Goal: Information Seeking & Learning: Learn about a topic

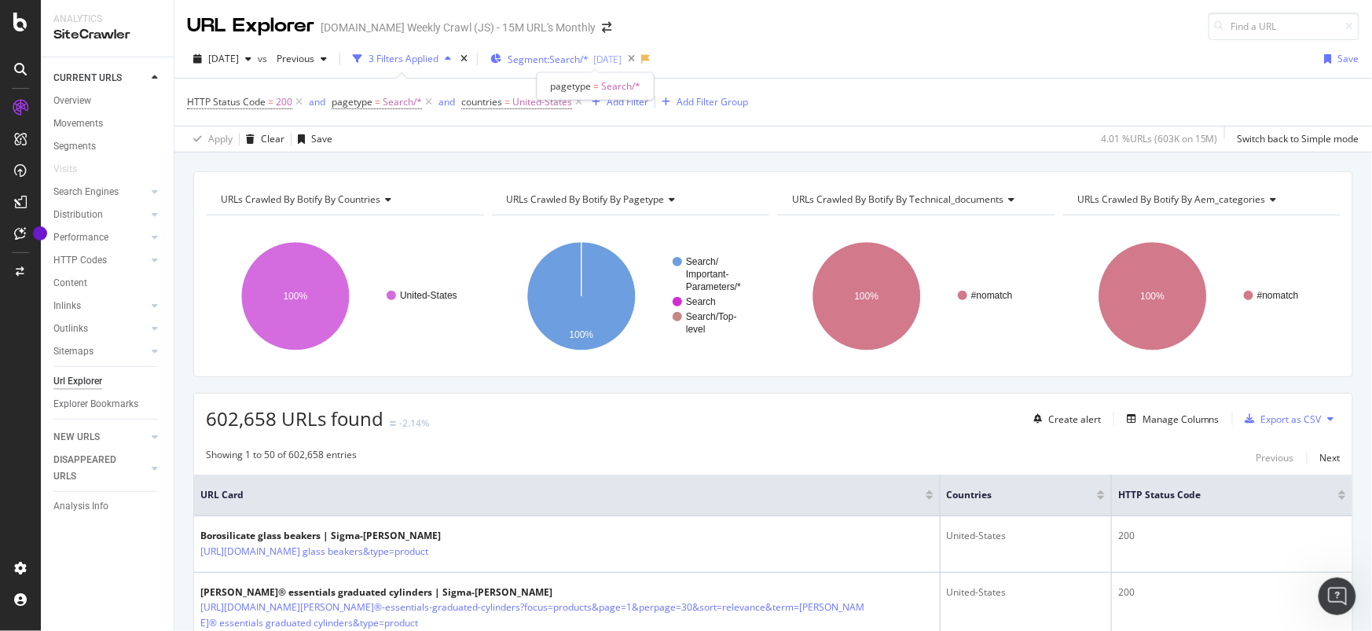
click at [584, 60] on span "Segment: Search/*" at bounding box center [547, 59] width 81 height 13
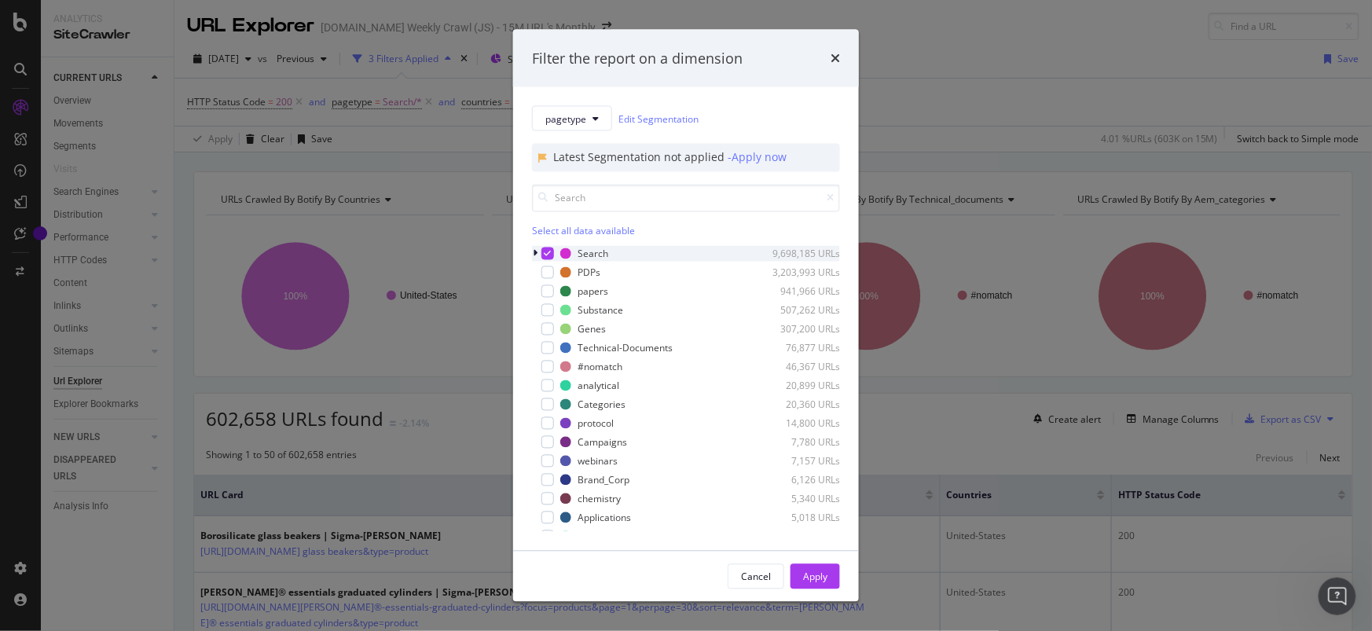
click at [545, 252] on icon "modal" at bounding box center [547, 254] width 7 height 8
click at [548, 350] on div "modal" at bounding box center [547, 348] width 13 height 13
click at [815, 577] on div "Apply" at bounding box center [815, 576] width 24 height 13
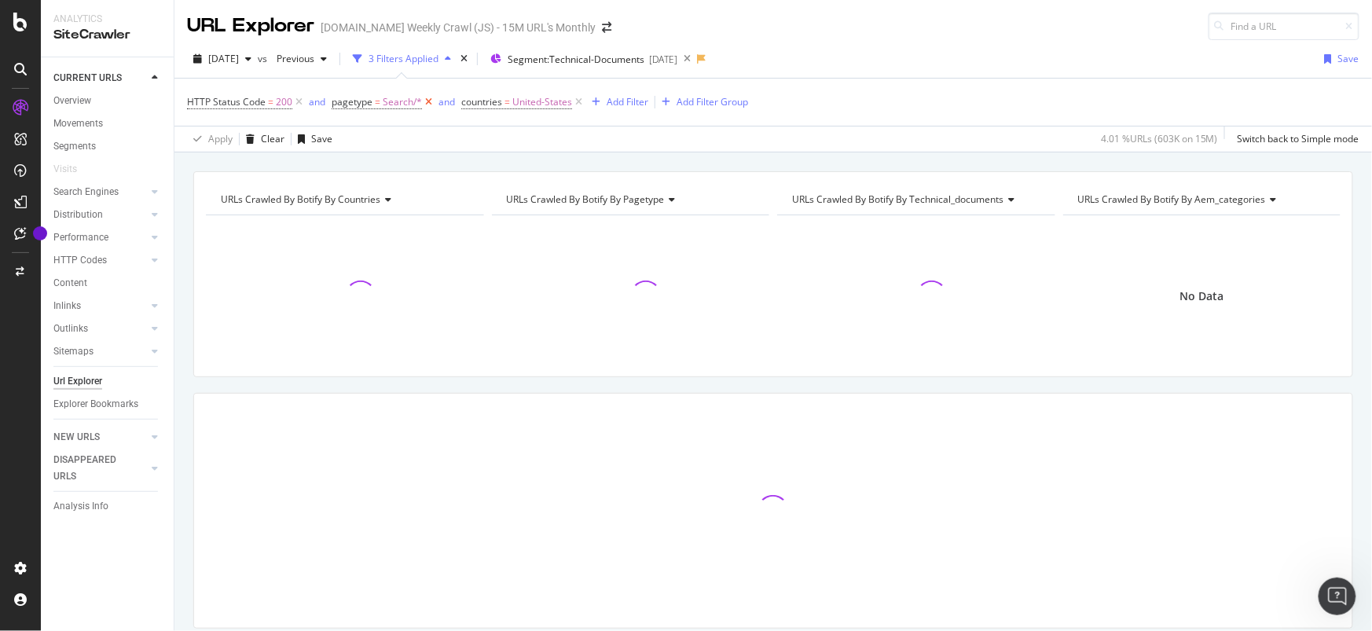
click at [427, 104] on icon at bounding box center [428, 102] width 13 height 16
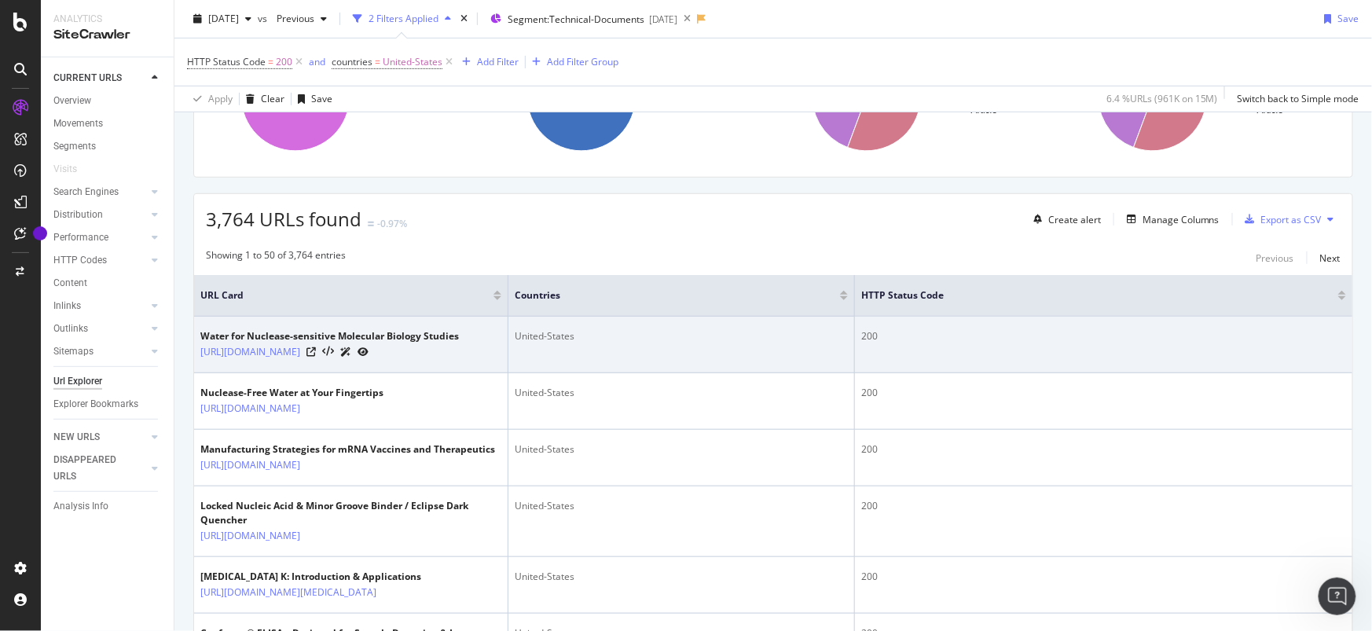
scroll to position [200, 0]
click at [316, 356] on icon at bounding box center [310, 350] width 9 height 9
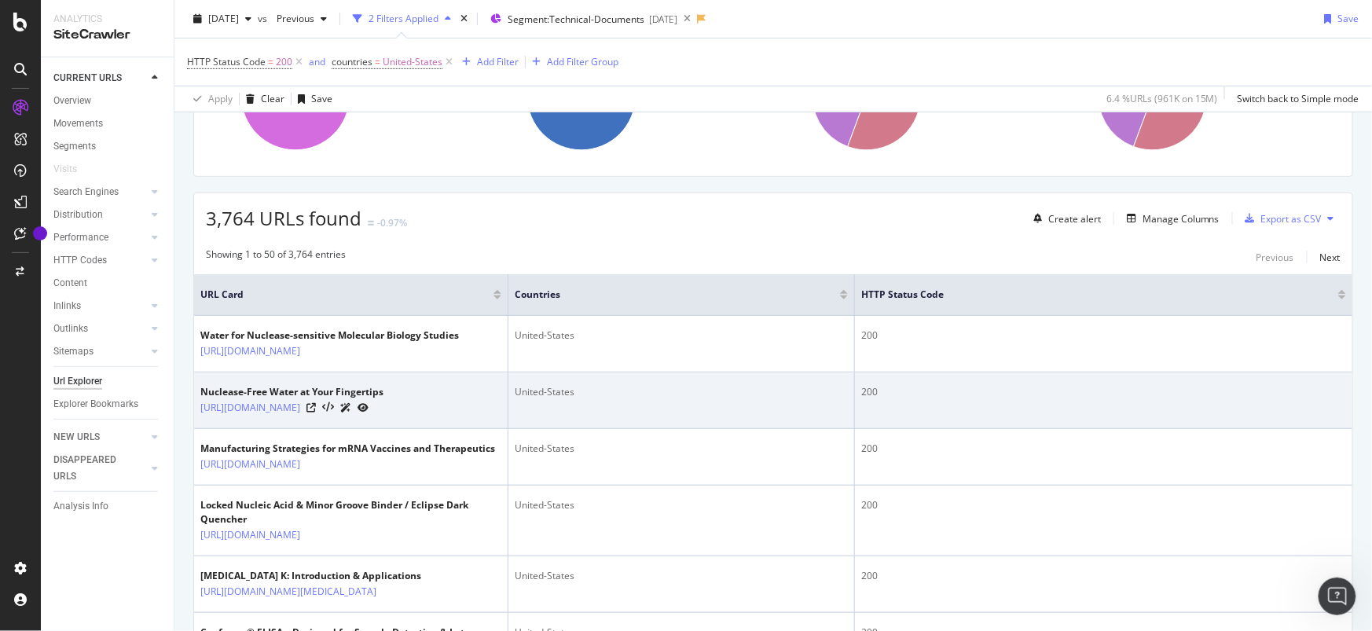
scroll to position [0, 0]
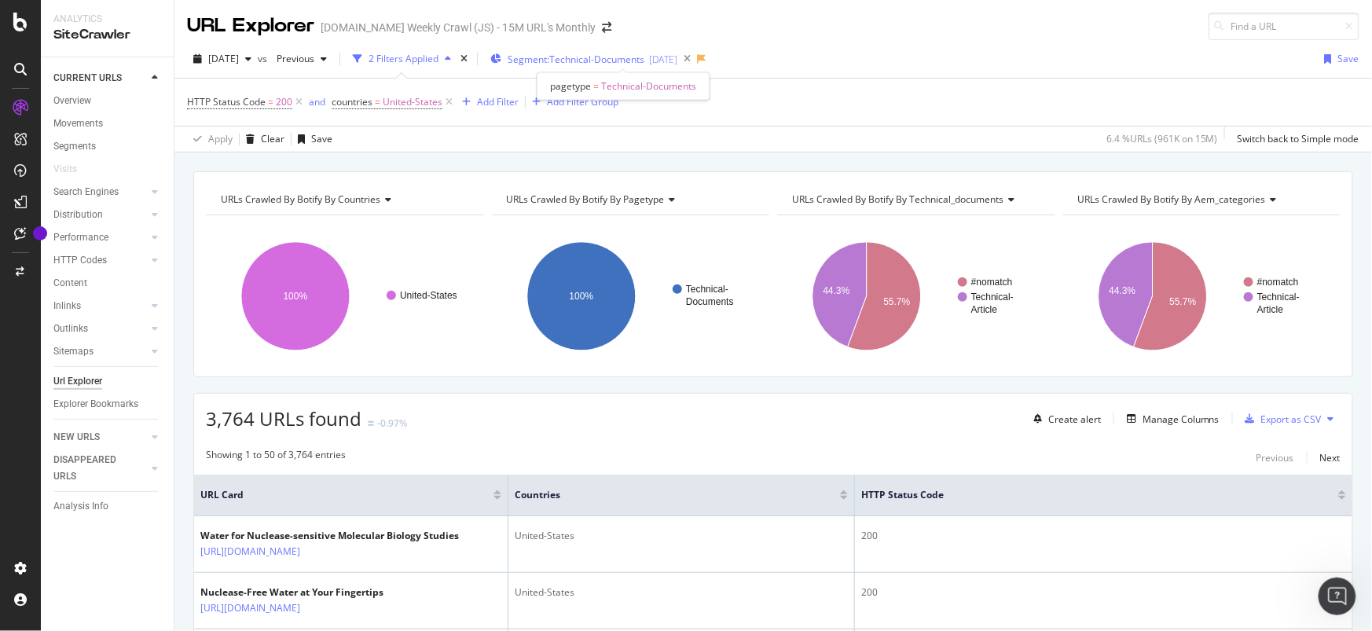
click at [609, 61] on span "Segment: Technical-Documents" at bounding box center [575, 59] width 137 height 13
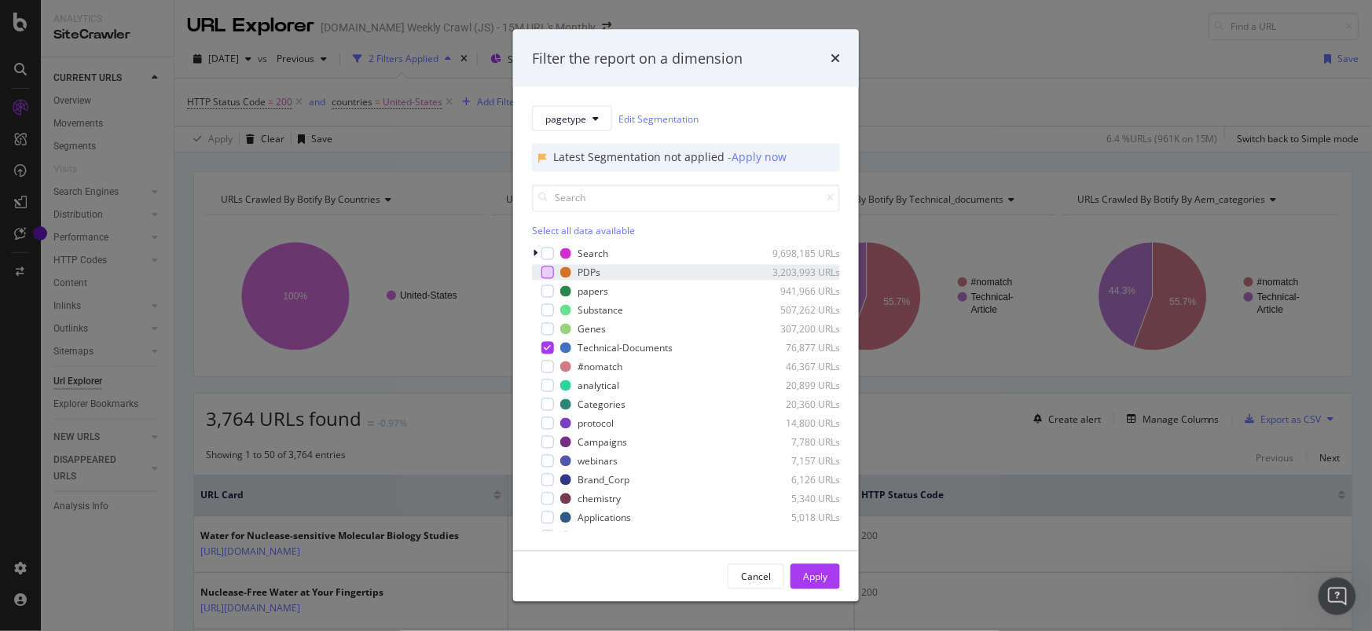
click at [551, 272] on div "modal" at bounding box center [547, 272] width 13 height 13
click at [547, 342] on div "modal" at bounding box center [547, 348] width 13 height 13
click at [751, 572] on div "Cancel" at bounding box center [756, 576] width 30 height 13
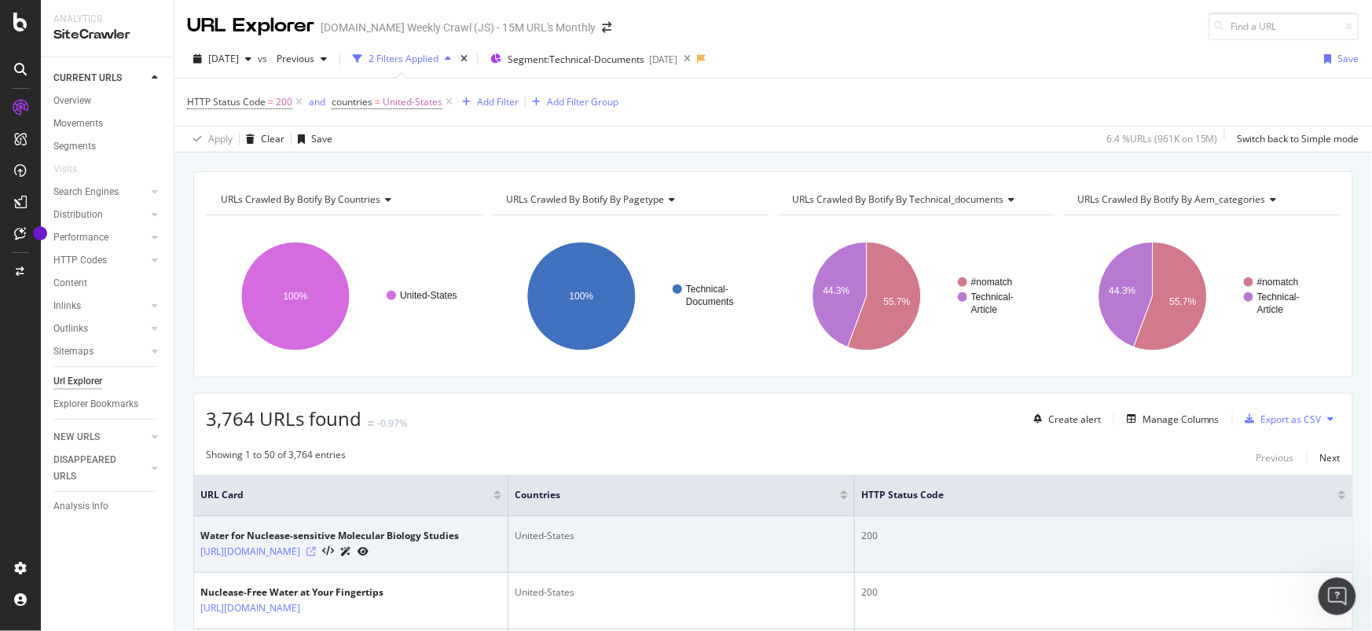
click at [316, 556] on icon at bounding box center [310, 551] width 9 height 9
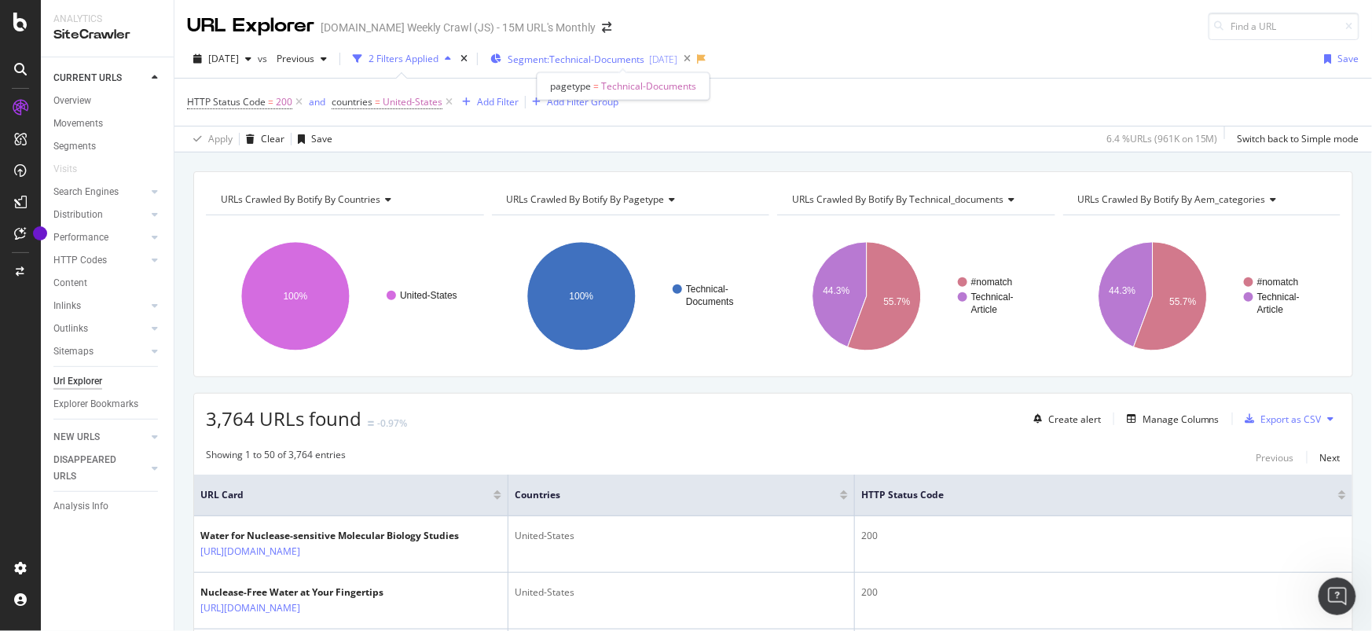
click at [619, 60] on span "Segment: Technical-Documents" at bounding box center [575, 59] width 137 height 13
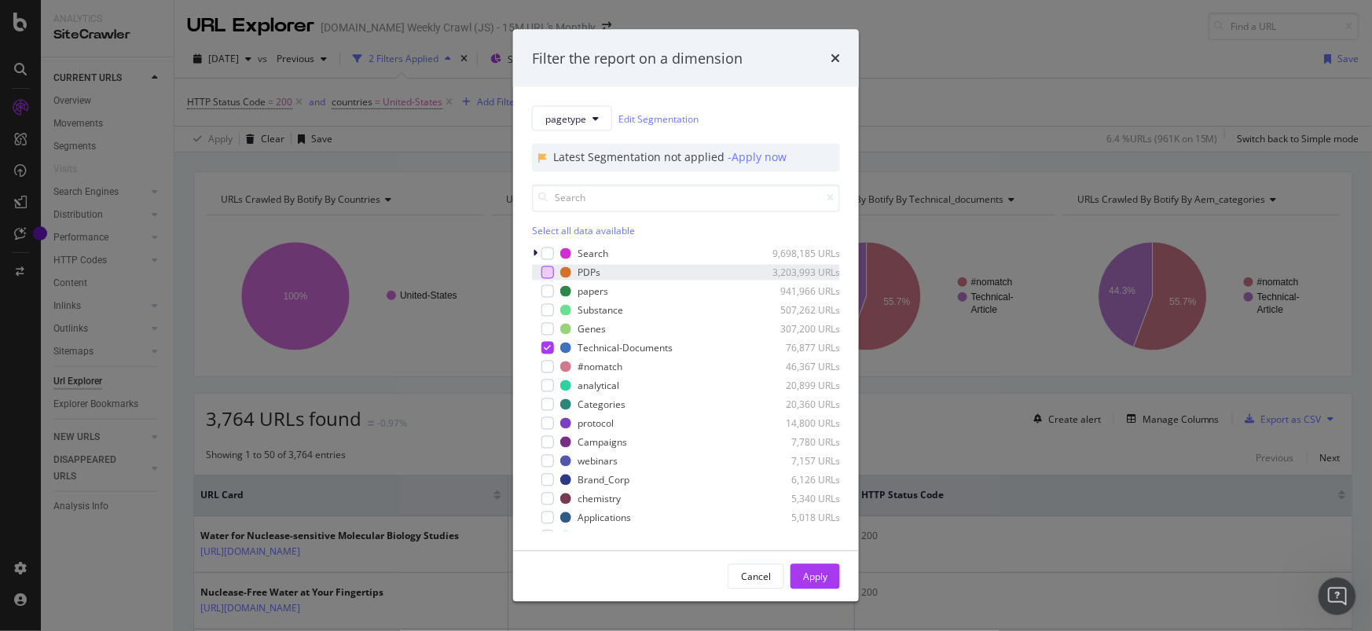
click at [546, 269] on div "modal" at bounding box center [547, 272] width 13 height 13
click at [544, 346] on icon "modal" at bounding box center [547, 348] width 7 height 8
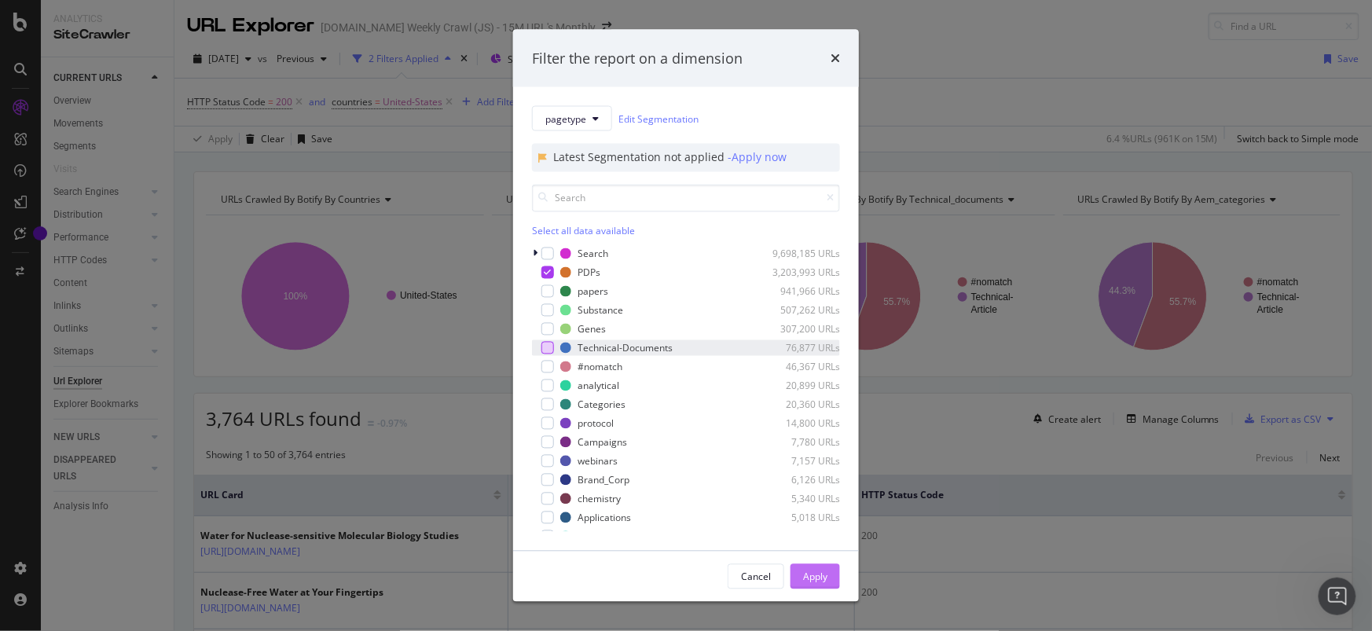
click at [815, 571] on div "Apply" at bounding box center [815, 576] width 24 height 13
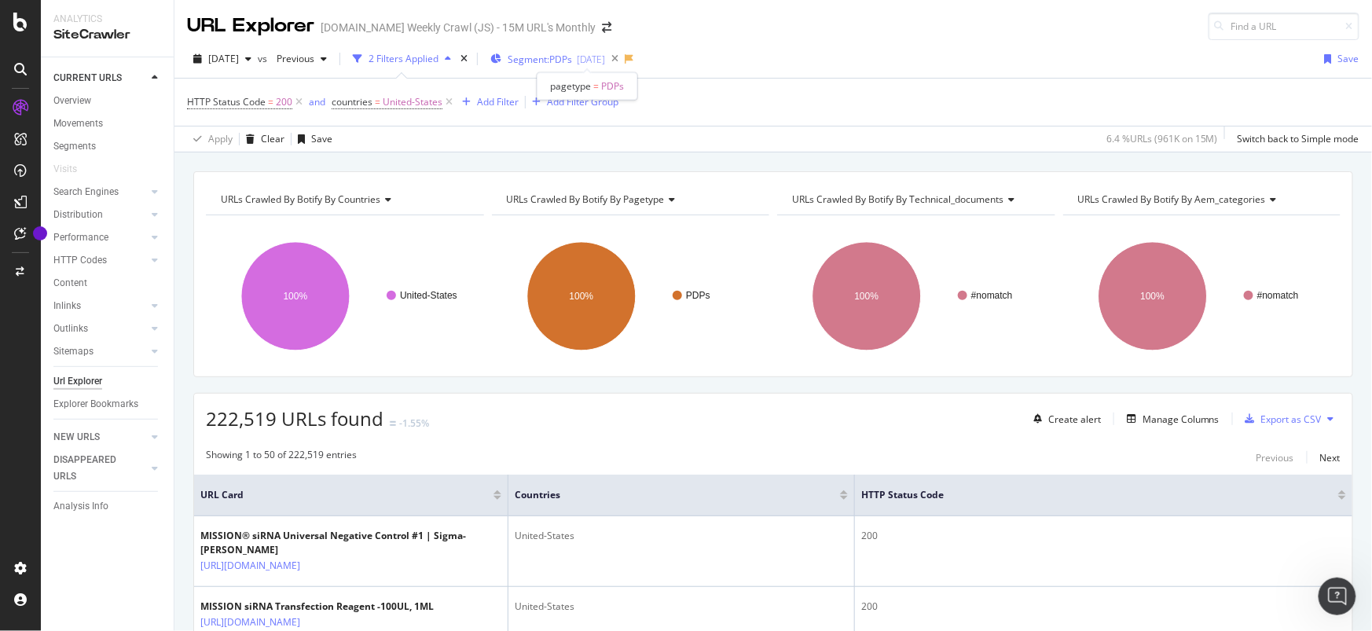
click at [572, 57] on span "Segment: PDPs" at bounding box center [539, 59] width 64 height 13
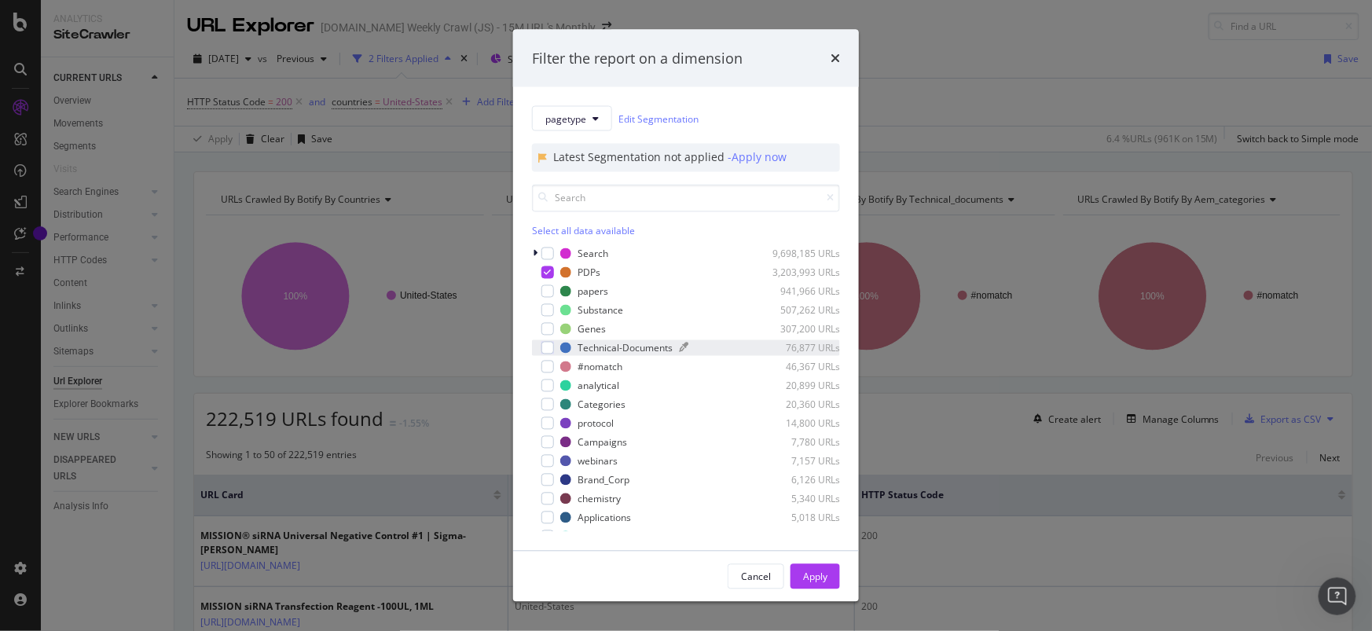
click at [607, 346] on div "Technical-Documents" at bounding box center [624, 347] width 95 height 13
click at [551, 275] on div "modal" at bounding box center [547, 272] width 13 height 13
click at [825, 575] on div "Apply" at bounding box center [815, 576] width 24 height 13
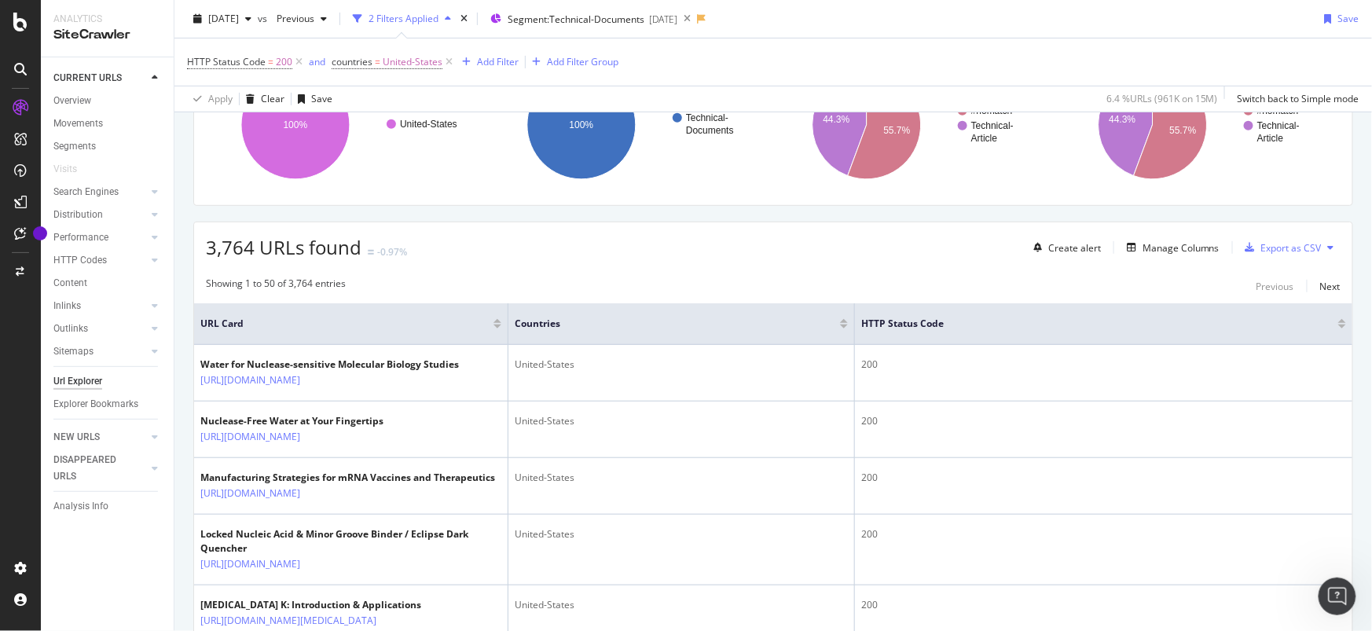
scroll to position [174, 0]
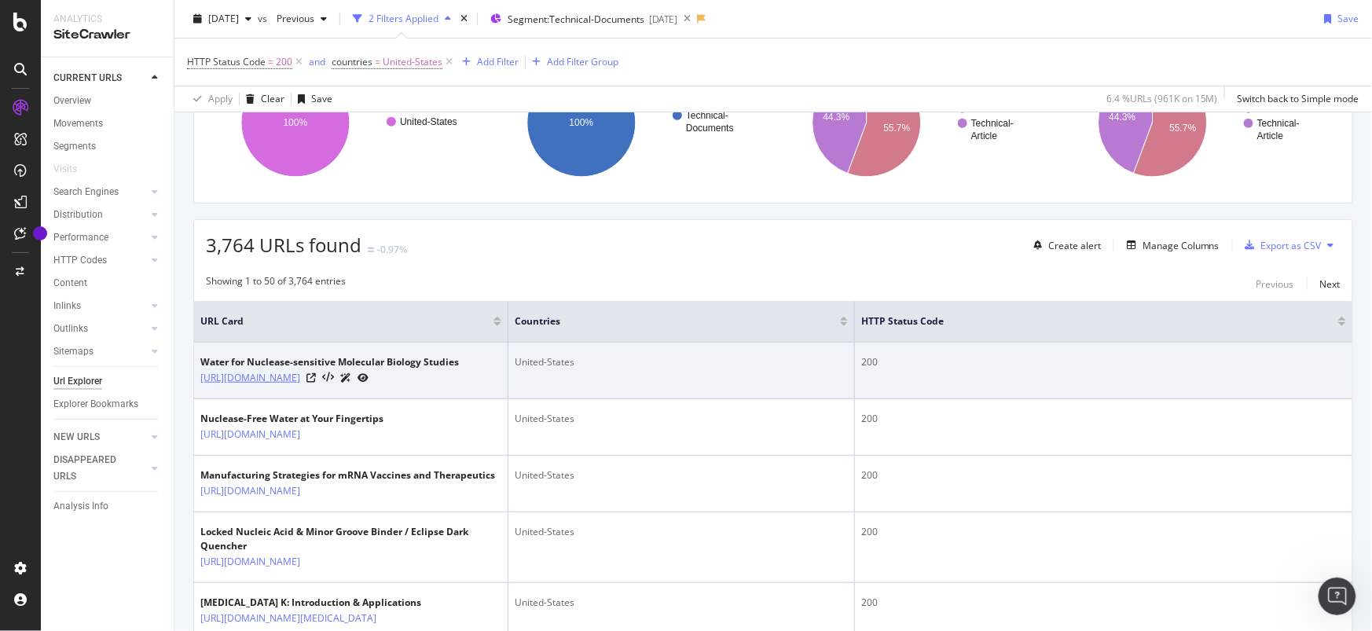
click at [300, 386] on link "https://www.sigmaaldrich.com/US/en/technical-documents/technical-article/genomi…" at bounding box center [250, 378] width 100 height 16
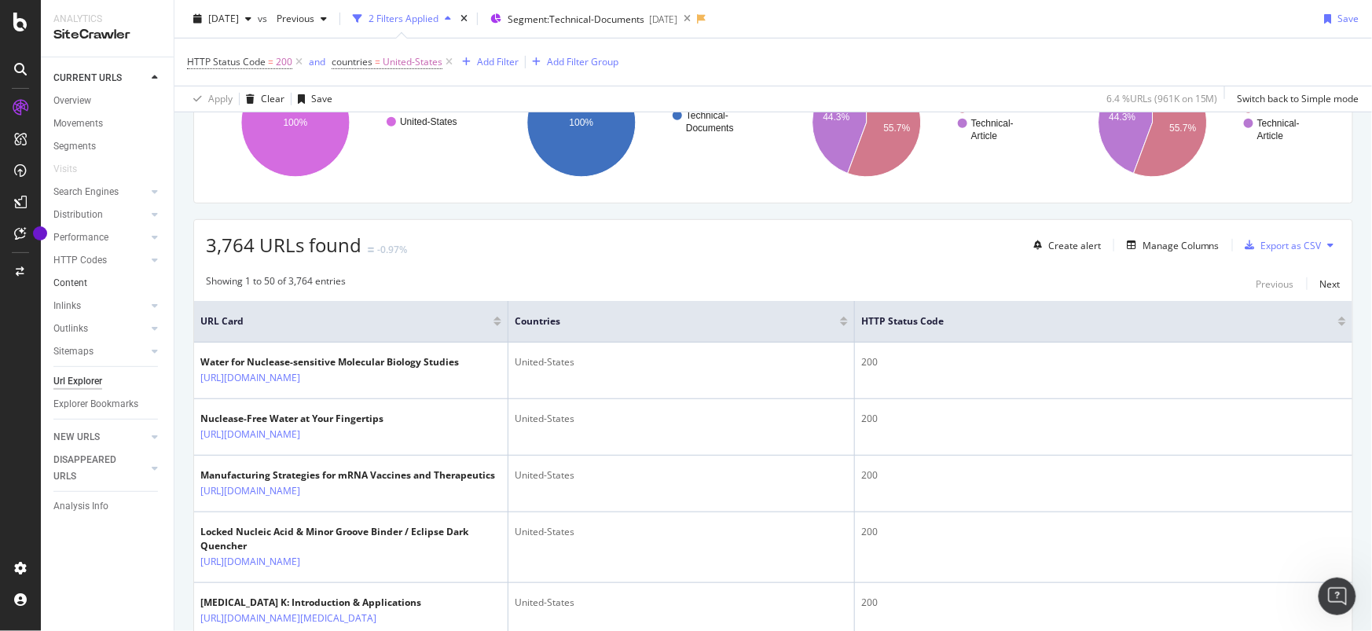
click at [89, 277] on link "Content" at bounding box center [107, 283] width 109 height 16
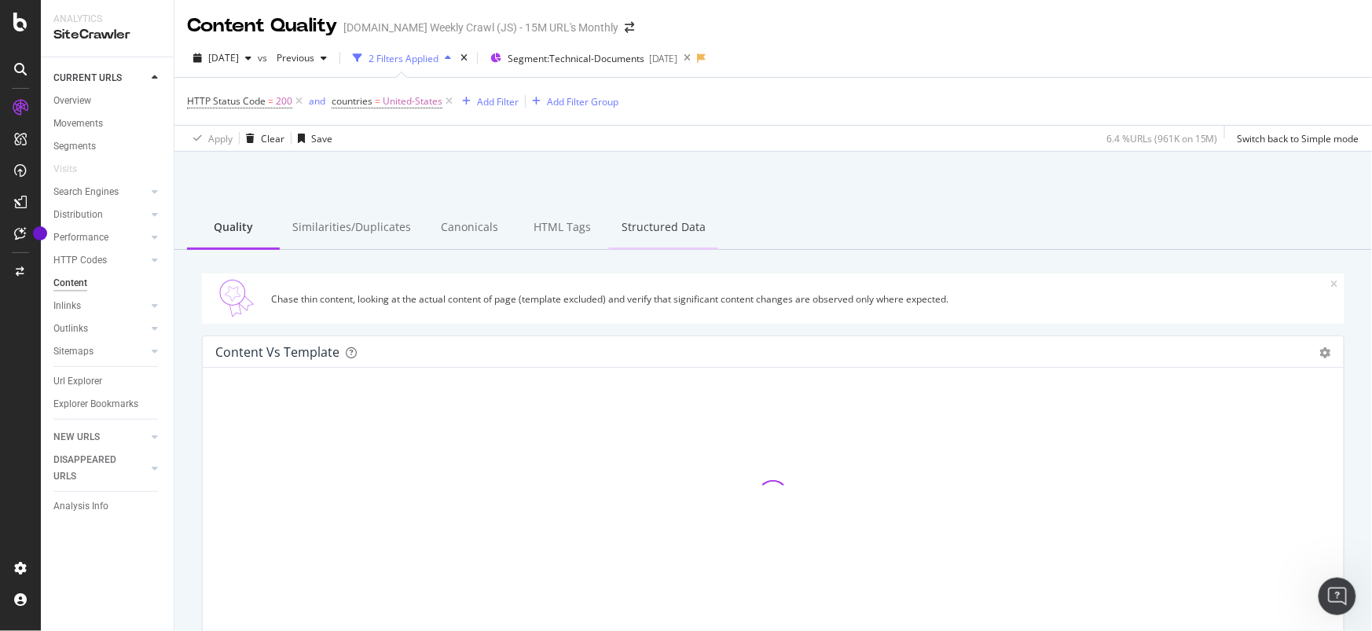
click at [650, 224] on div "Structured Data" at bounding box center [663, 228] width 109 height 43
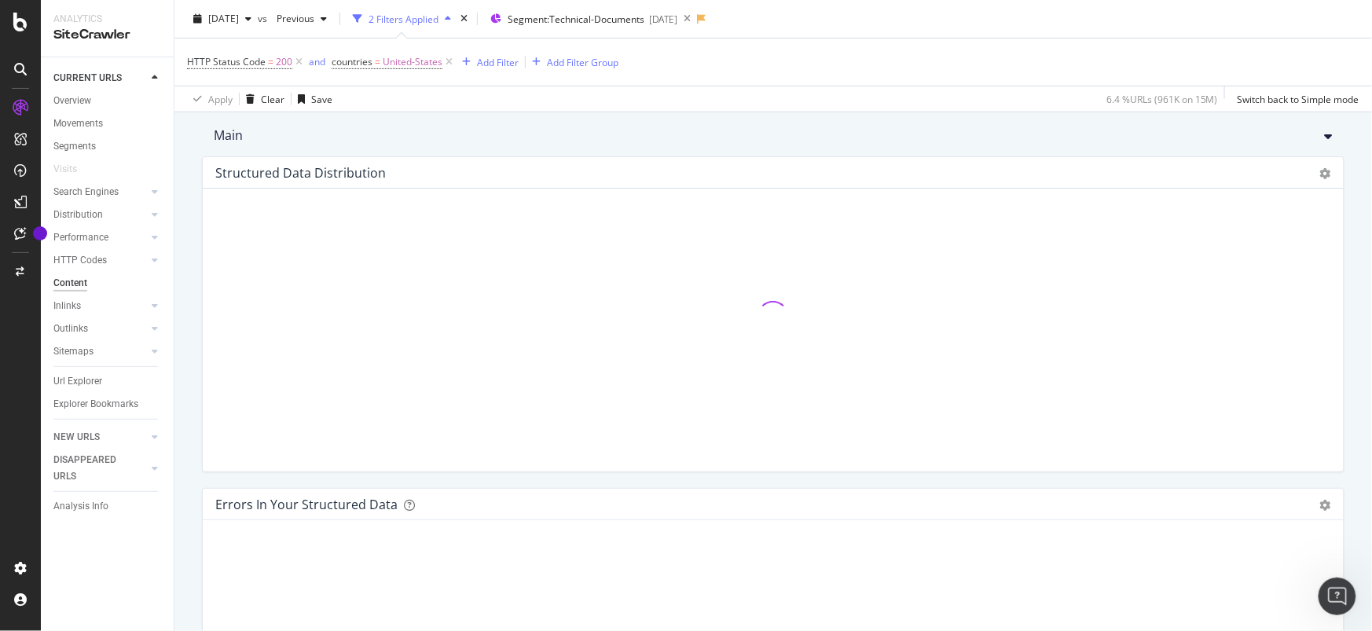
scroll to position [218, 0]
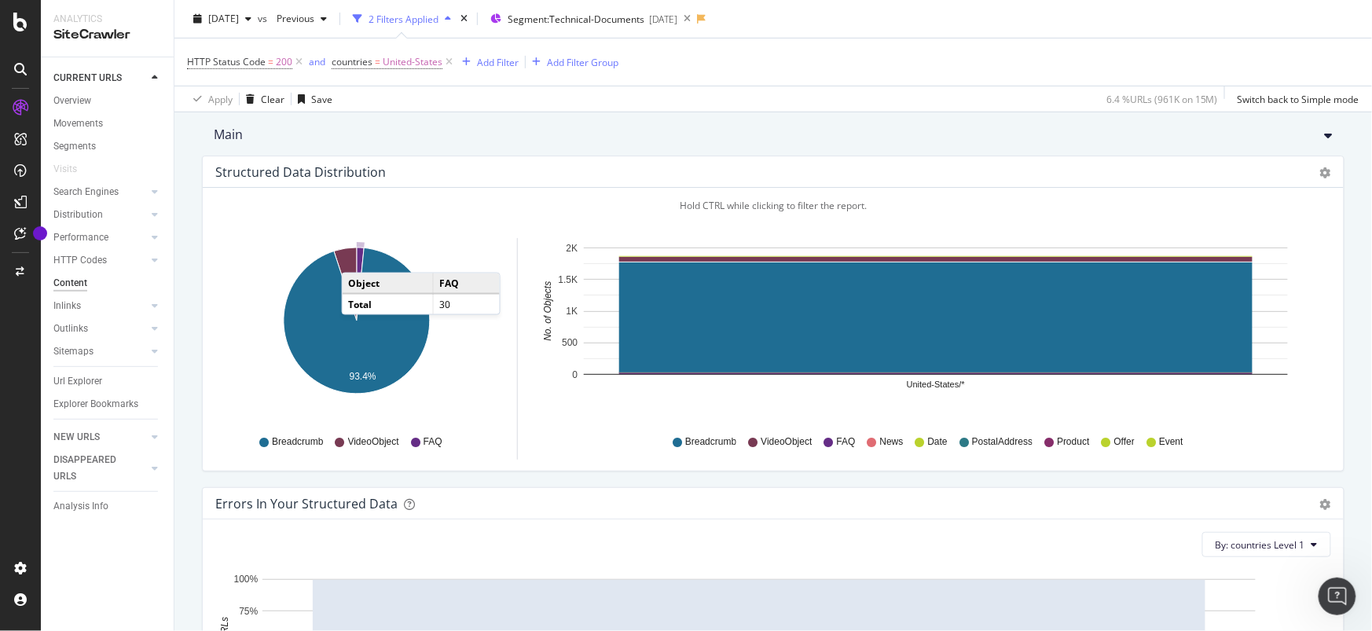
click at [357, 258] on icon "A chart." at bounding box center [360, 283] width 7 height 73
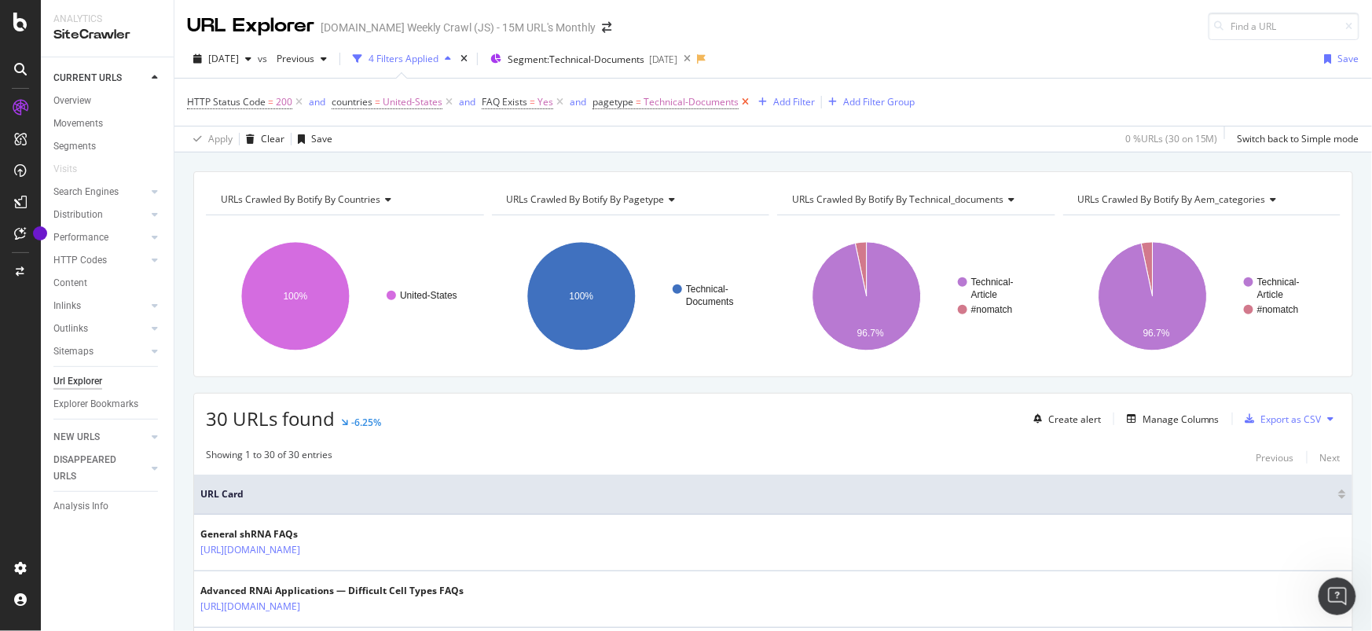
click at [746, 104] on icon at bounding box center [744, 102] width 13 height 16
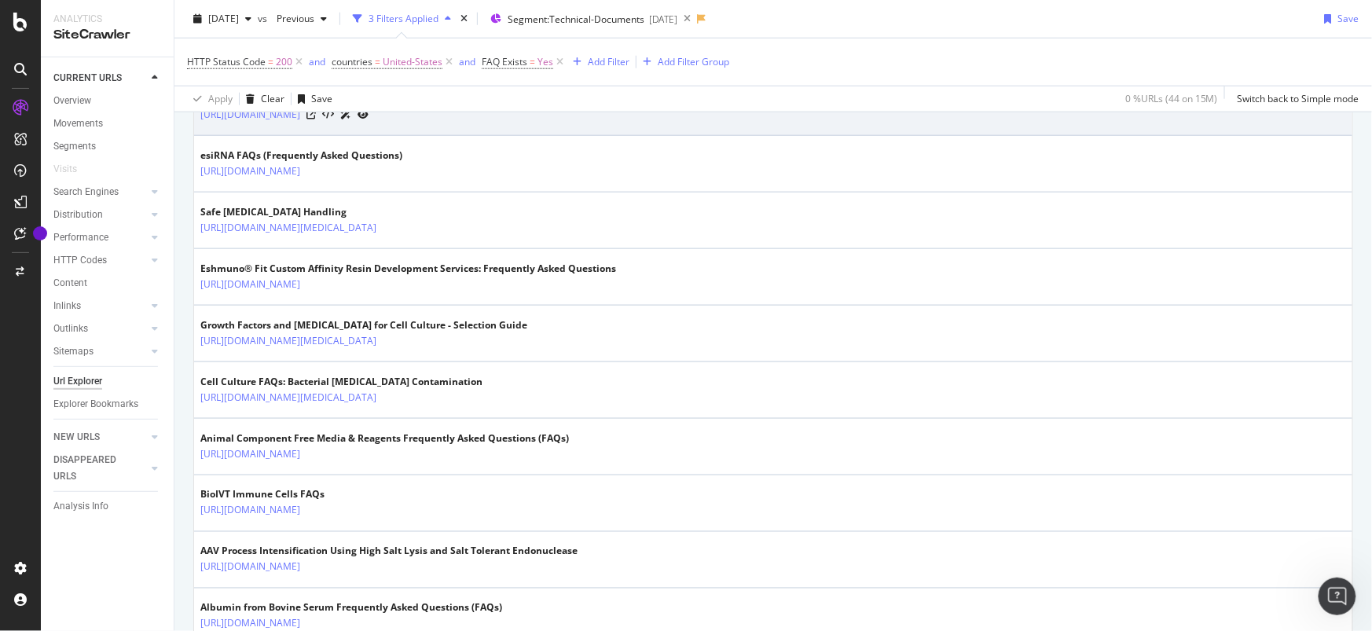
scroll to position [551, 0]
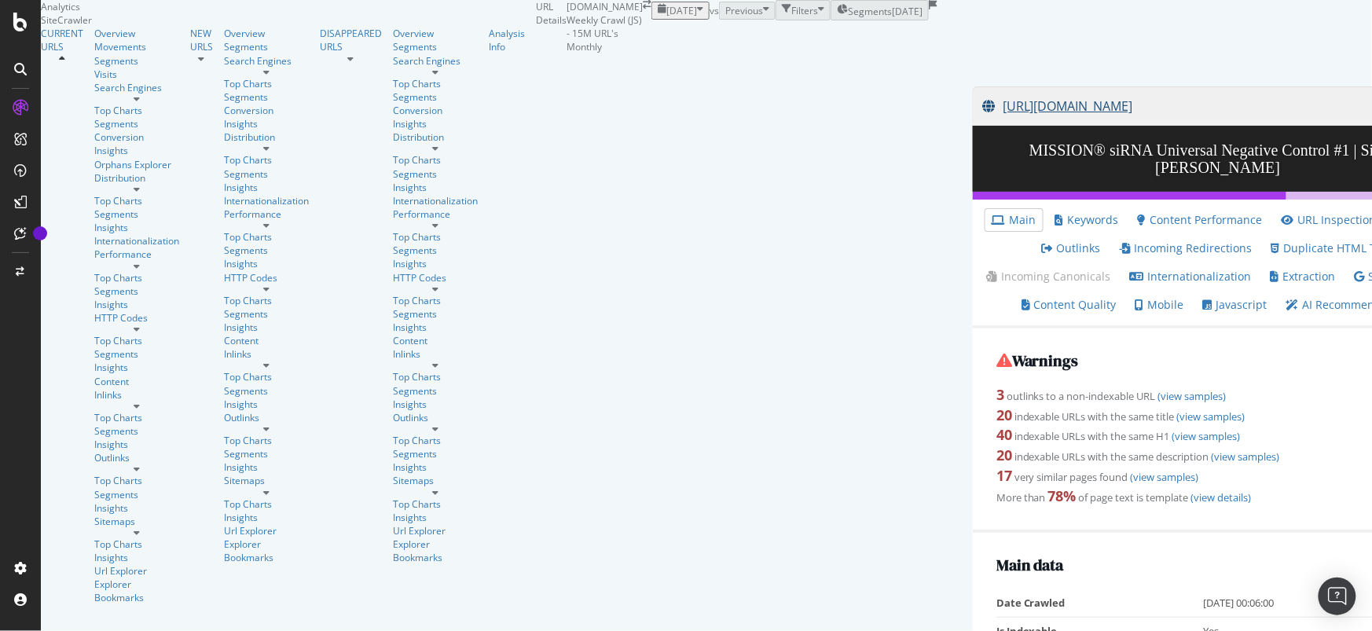
click at [982, 126] on link "[URL][DOMAIN_NAME]" at bounding box center [1211, 105] width 459 height 39
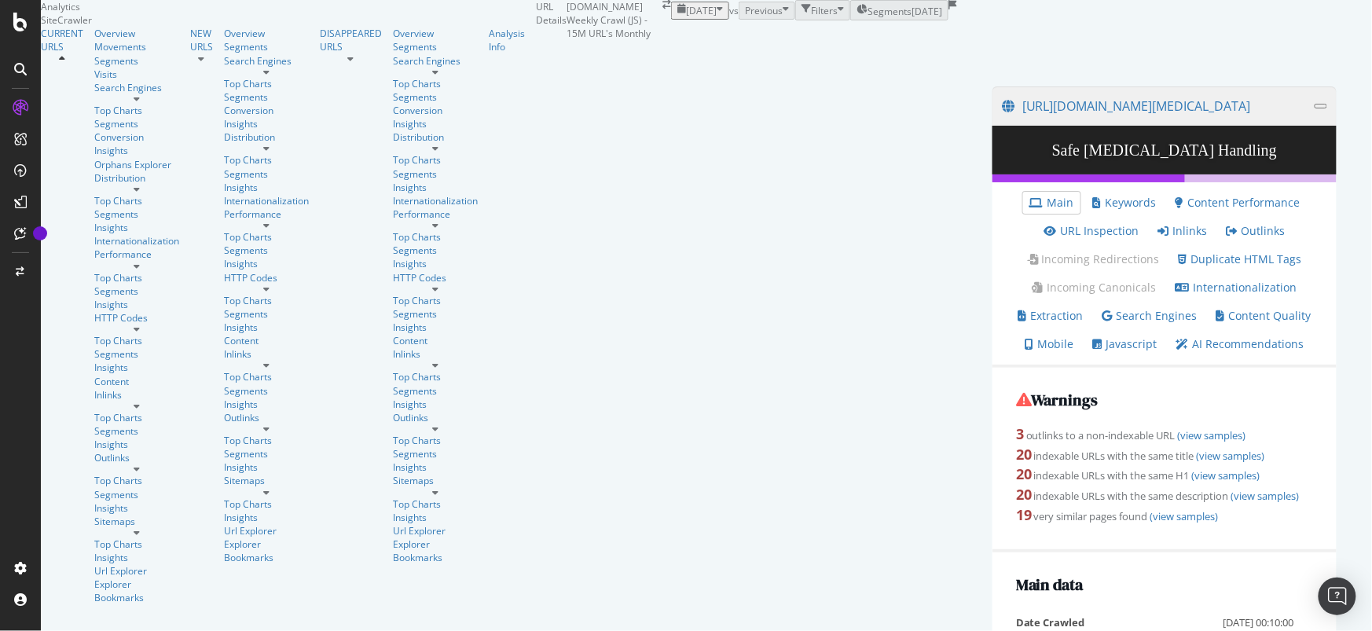
click at [1321, 106] on div "View HTML Source" at bounding box center [1321, 106] width 0 height 0
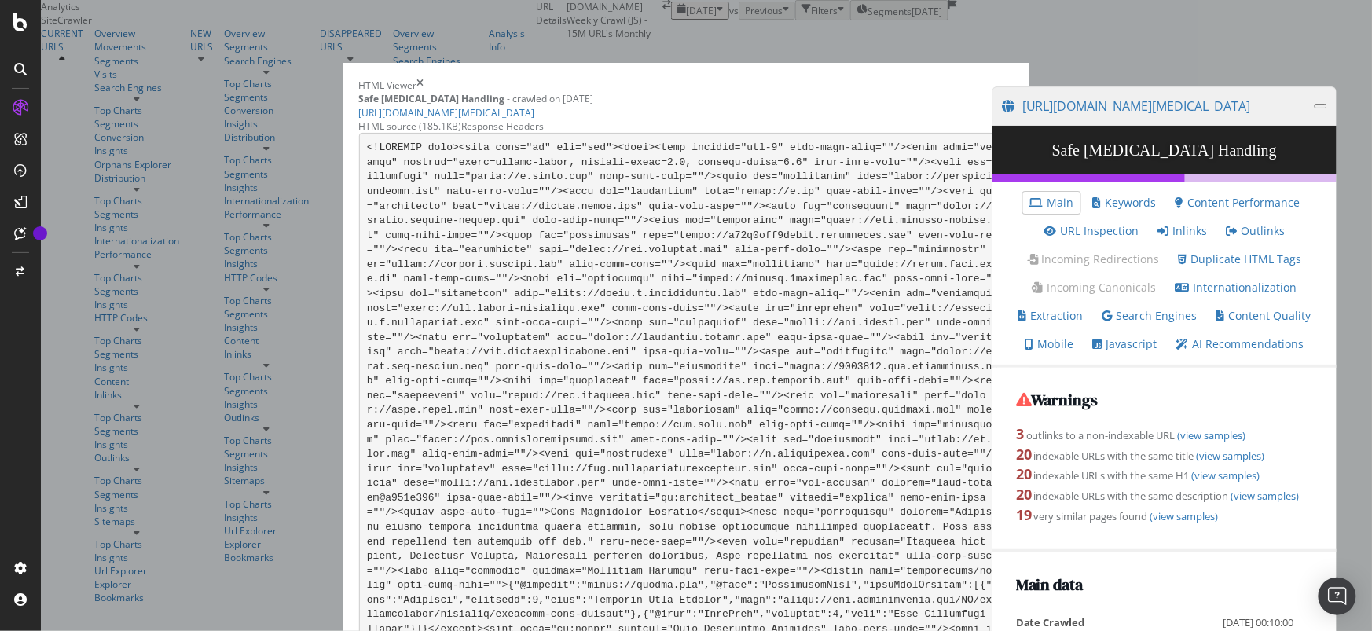
click at [982, 79] on div "HTML Viewer Safe [MEDICAL_DATA] Handling - crawled on [DATE] [URL][DOMAIN_NAME]…" at bounding box center [686, 99] width 654 height 40
